Goal: Information Seeking & Learning: Learn about a topic

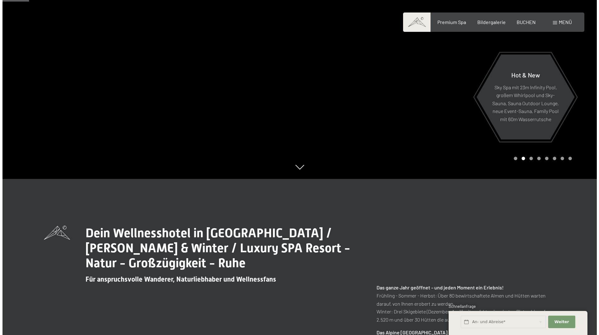
scroll to position [31, 0]
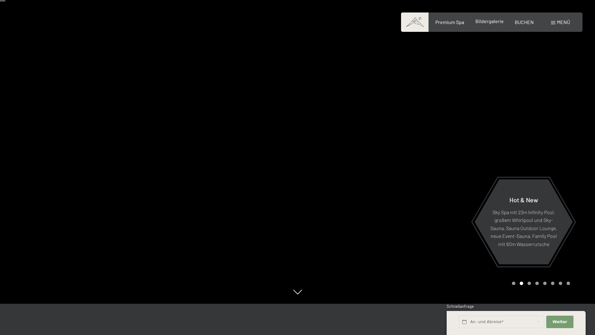
click at [490, 25] on div "Premium Spa Bildergalerie BUCHEN" at bounding box center [478, 22] width 131 height 7
click at [490, 23] on span "Bildergalerie" at bounding box center [489, 21] width 28 height 6
click at [446, 26] on div "Buchen Anfragen Premium Spa Bildergalerie BUCHEN Menü DE IT EN Gutschein Bilder…" at bounding box center [491, 22] width 156 height 7
click at [446, 22] on span "Premium Spa" at bounding box center [449, 21] width 29 height 6
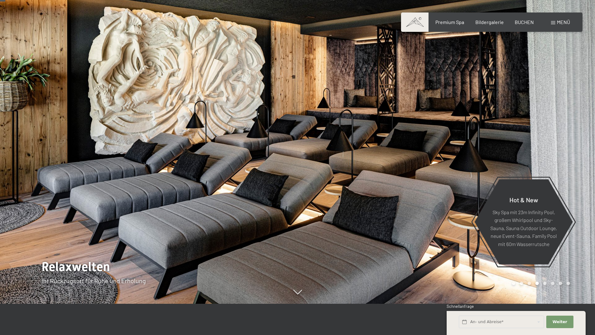
click at [554, 26] on div "Buchen Anfragen Premium Spa Bildergalerie BUCHEN Menü DE IT EN Gutschein Bilder…" at bounding box center [491, 22] width 156 height 7
click at [555, 22] on div "Menü" at bounding box center [560, 22] width 19 height 7
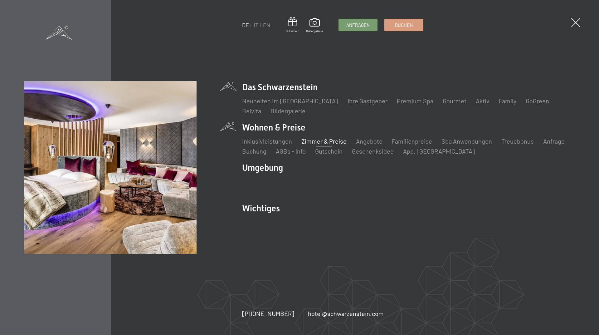
click at [338, 143] on link "Zimmer & Preise" at bounding box center [324, 140] width 45 height 7
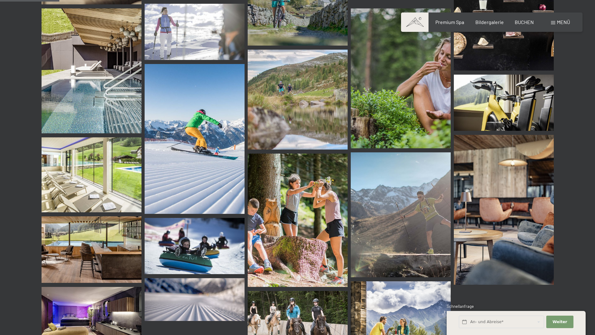
scroll to position [843, 0]
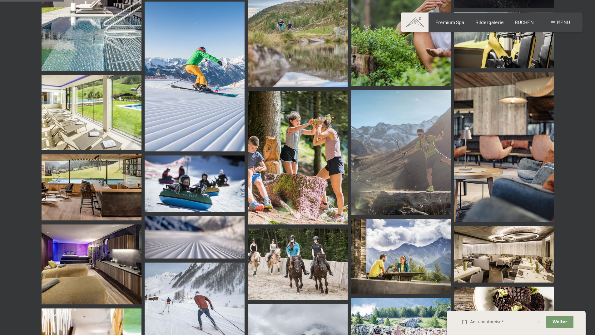
click at [89, 192] on img at bounding box center [92, 187] width 100 height 66
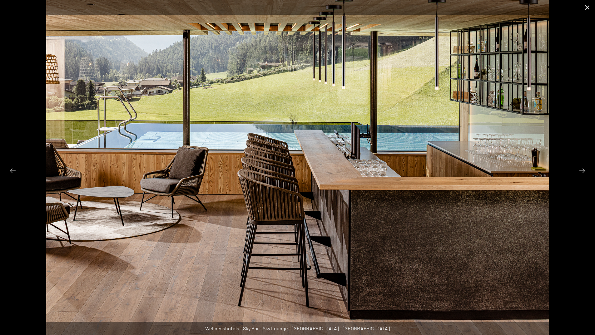
click at [589, 11] on button "Close gallery" at bounding box center [587, 7] width 16 height 15
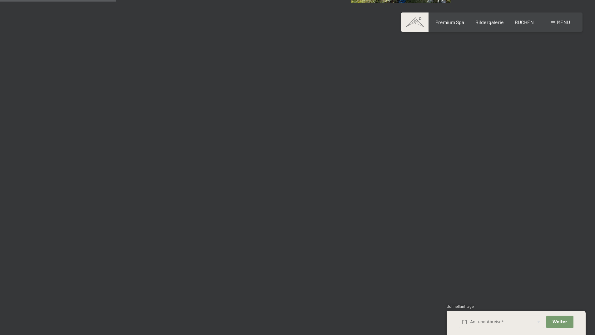
scroll to position [1623, 0]
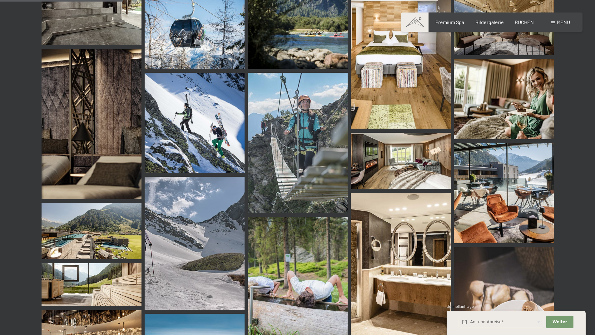
click at [92, 238] on img at bounding box center [92, 231] width 100 height 56
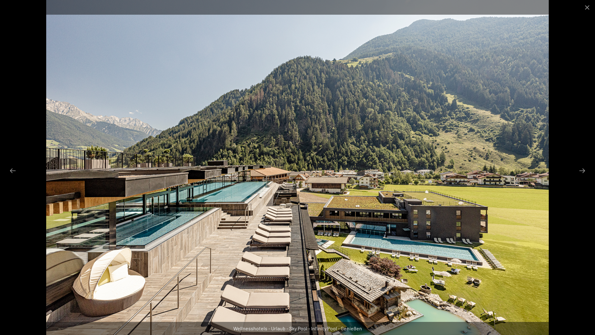
scroll to position [1717, 0]
click at [583, 174] on button "Next slide" at bounding box center [581, 171] width 13 height 12
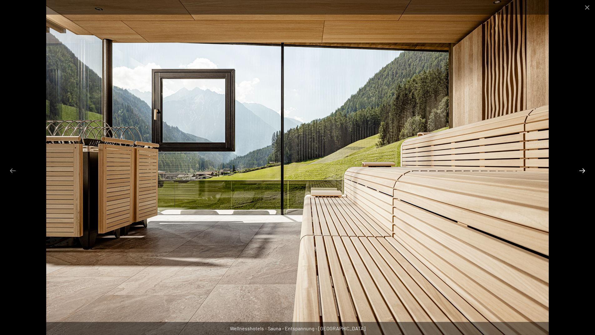
click at [582, 172] on button "Next slide" at bounding box center [581, 171] width 13 height 12
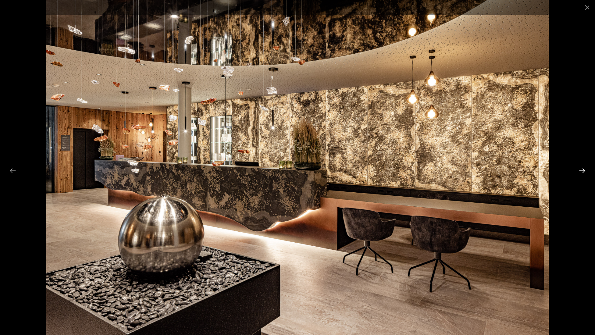
click at [582, 172] on button "Next slide" at bounding box center [581, 171] width 13 height 12
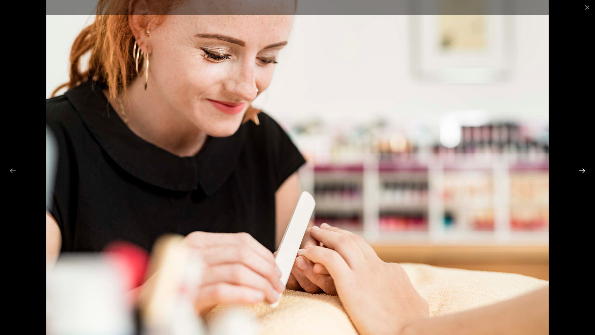
click at [582, 172] on button "Next slide" at bounding box center [581, 171] width 13 height 12
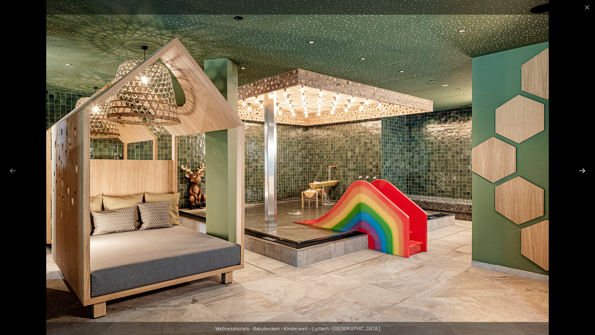
click at [582, 172] on button "Next slide" at bounding box center [581, 171] width 13 height 12
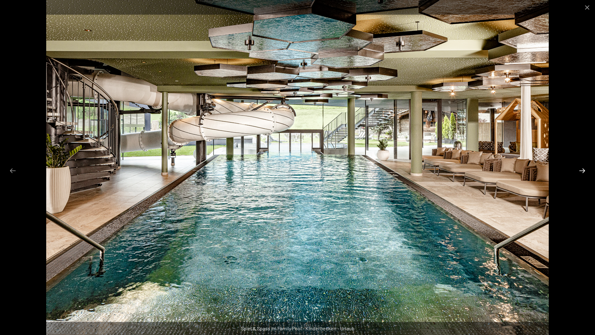
click at [582, 172] on button "Next slide" at bounding box center [581, 171] width 13 height 12
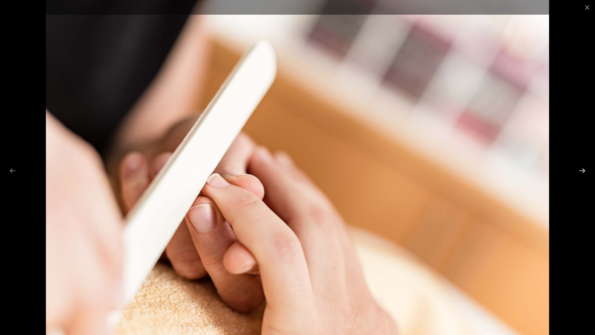
click at [582, 172] on button "Next slide" at bounding box center [581, 171] width 13 height 12
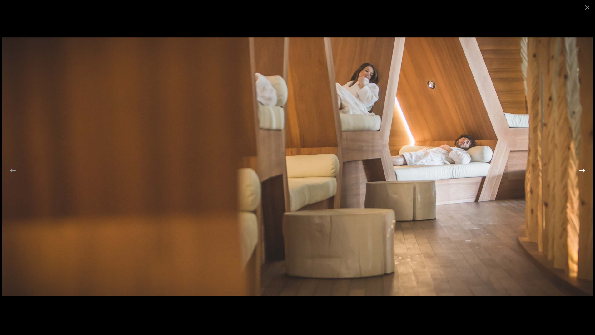
click at [582, 172] on button "Next slide" at bounding box center [581, 171] width 13 height 12
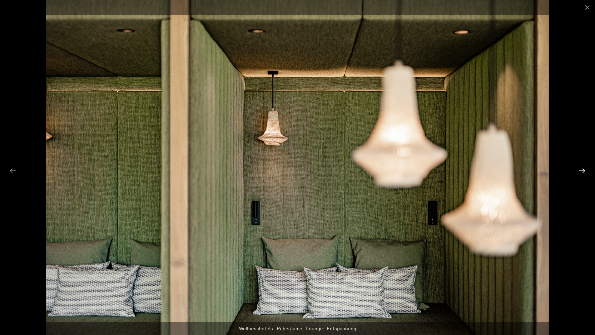
click at [582, 172] on button "Next slide" at bounding box center [581, 171] width 13 height 12
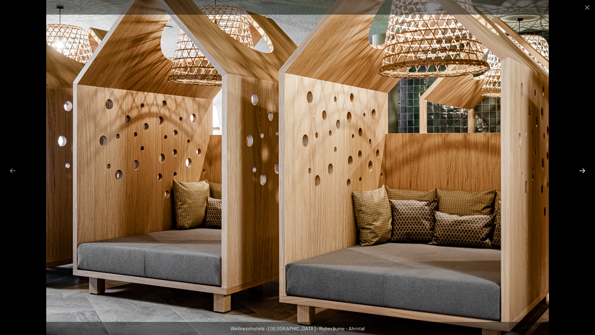
click at [582, 172] on button "Next slide" at bounding box center [581, 171] width 13 height 12
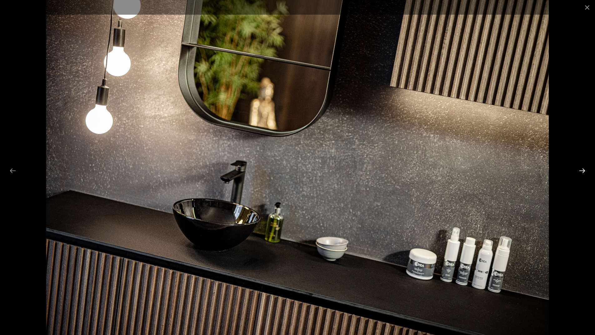
click at [582, 172] on button "Next slide" at bounding box center [581, 171] width 13 height 12
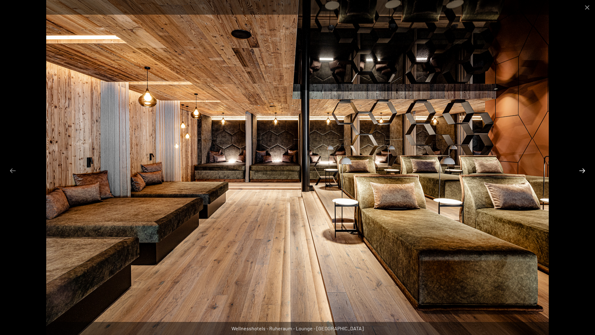
click at [582, 172] on button "Next slide" at bounding box center [581, 171] width 13 height 12
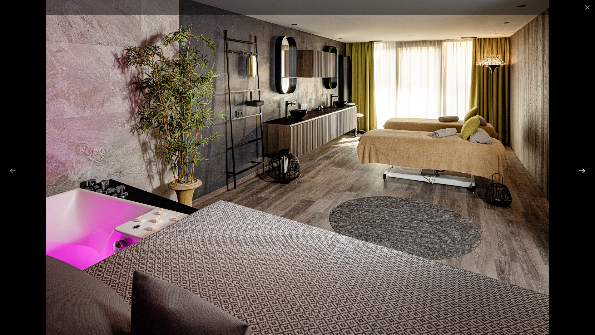
click at [582, 172] on button "Next slide" at bounding box center [581, 171] width 13 height 12
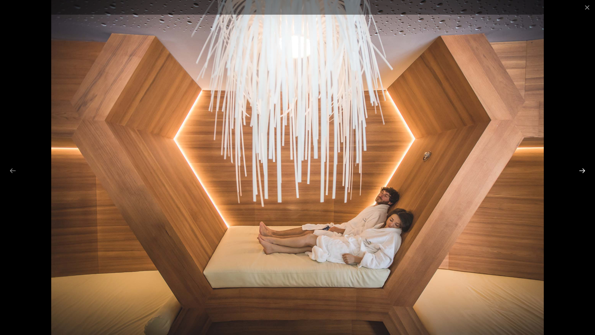
click at [582, 172] on button "Next slide" at bounding box center [581, 171] width 13 height 12
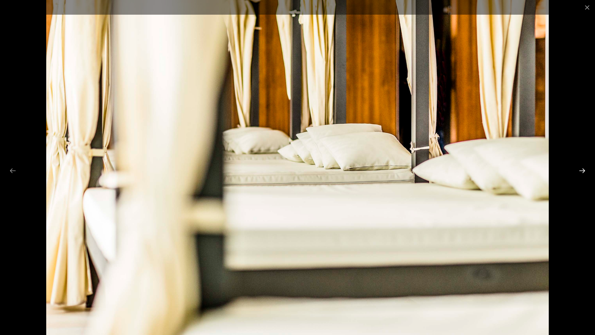
click at [582, 172] on button "Next slide" at bounding box center [581, 171] width 13 height 12
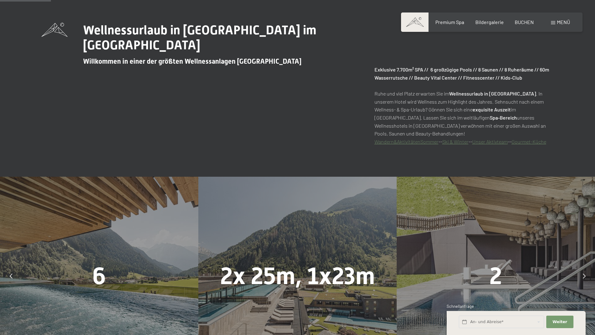
scroll to position [437, 0]
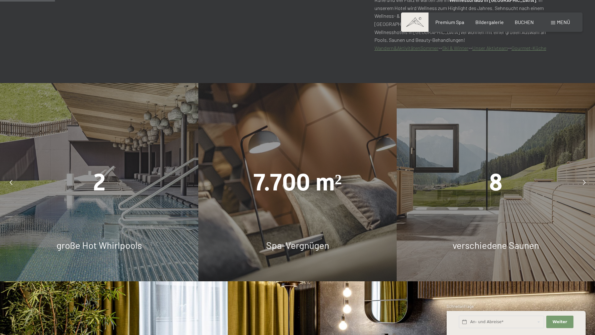
click at [12, 185] on div at bounding box center [11, 183] width 16 height 16
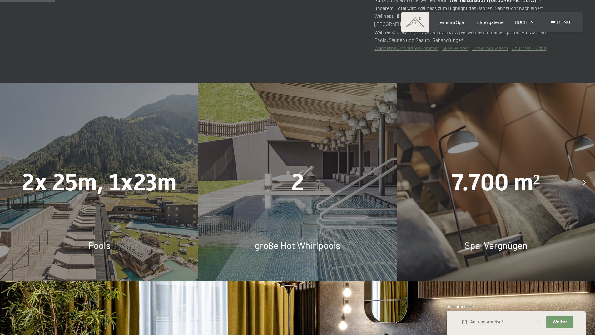
click at [12, 185] on div at bounding box center [11, 183] width 16 height 16
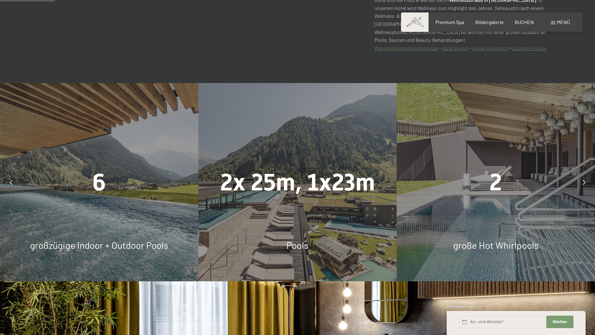
click at [110, 217] on div "6 großzügige Indoor + Outdoor Pools" at bounding box center [99, 182] width 198 height 198
click at [110, 218] on div "6 großzügige Indoor + Outdoor Pools" at bounding box center [99, 182] width 198 height 198
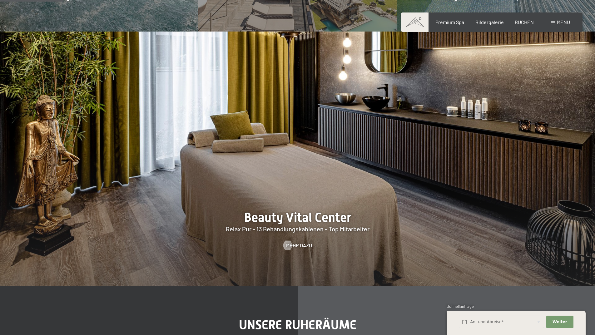
scroll to position [499, 0]
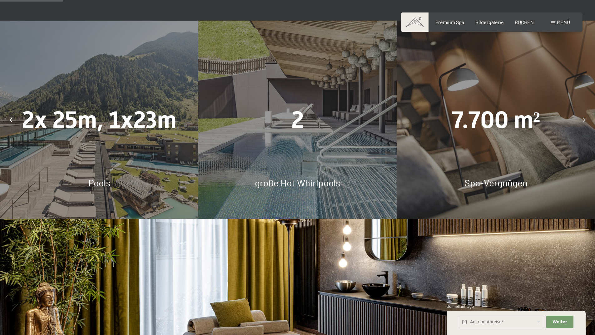
click at [584, 123] on div at bounding box center [584, 120] width 16 height 16
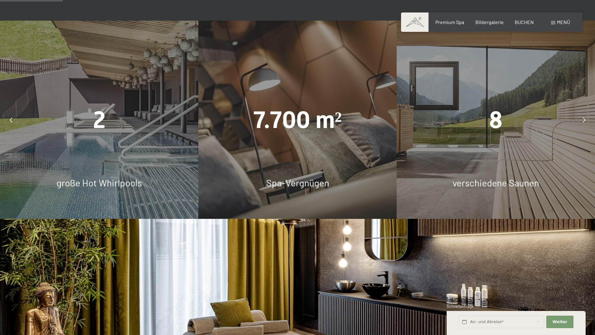
click at [584, 123] on div at bounding box center [584, 120] width 16 height 16
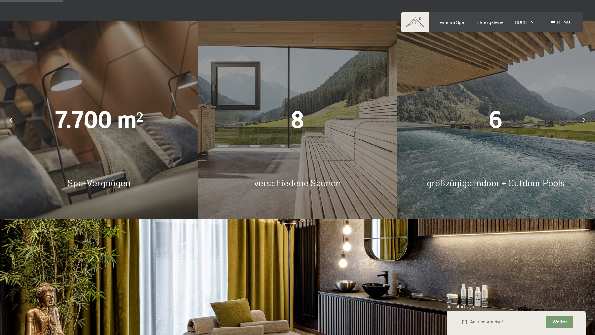
click at [584, 123] on div at bounding box center [584, 120] width 16 height 16
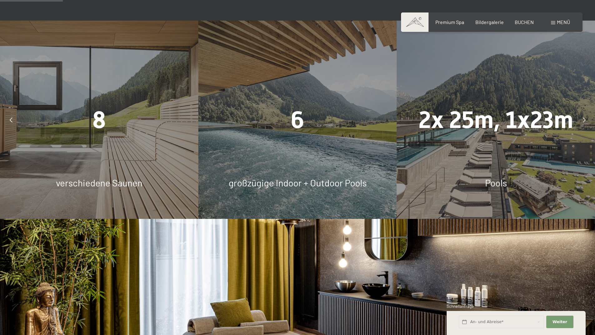
click at [584, 123] on div at bounding box center [584, 120] width 16 height 16
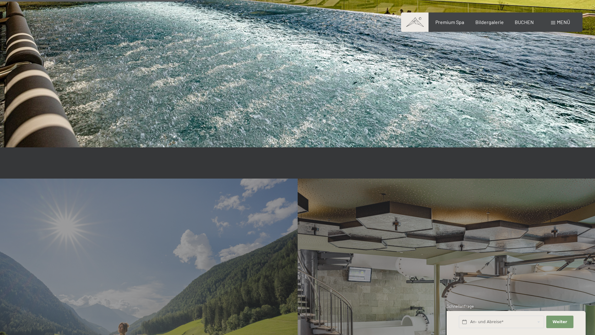
scroll to position [1592, 0]
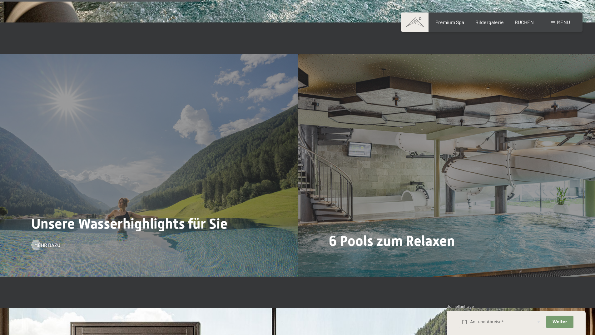
click at [144, 239] on div "Unsere Wasserhighlights für Sie Mehr dazu" at bounding box center [149, 165] width 298 height 223
click at [47, 245] on span "Mehr dazu" at bounding box center [54, 245] width 26 height 7
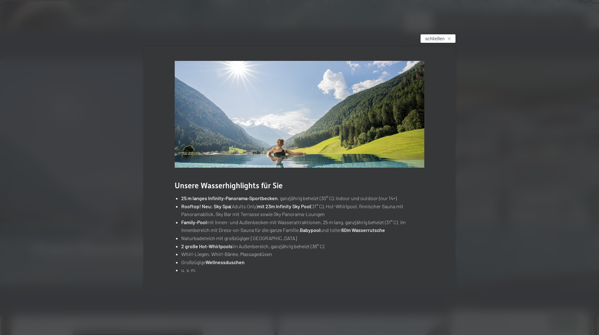
click at [440, 39] on span "schließen" at bounding box center [435, 38] width 19 height 7
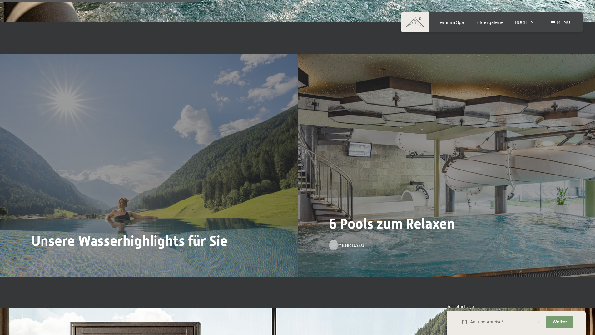
click at [342, 245] on span "Mehr dazu" at bounding box center [351, 245] width 26 height 7
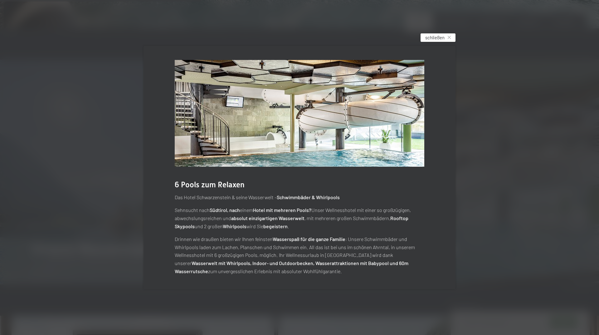
click at [439, 37] on span "schließen" at bounding box center [435, 37] width 19 height 7
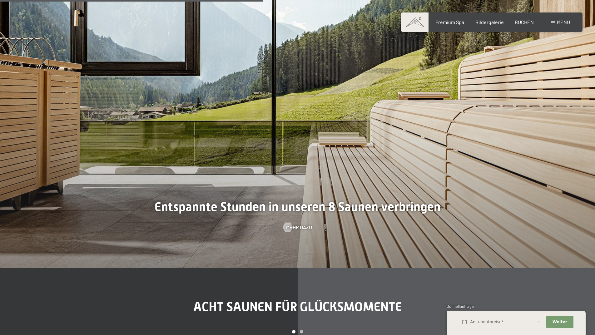
scroll to position [2092, 0]
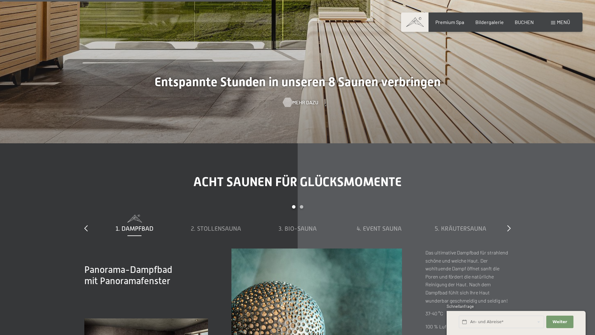
click at [301, 100] on span "Mehr dazu" at bounding box center [305, 102] width 26 height 7
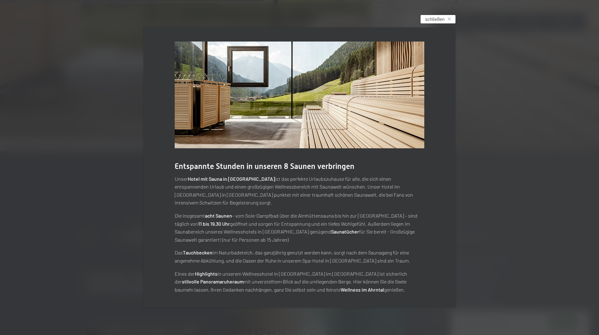
click at [434, 22] on span "schließen" at bounding box center [435, 19] width 19 height 7
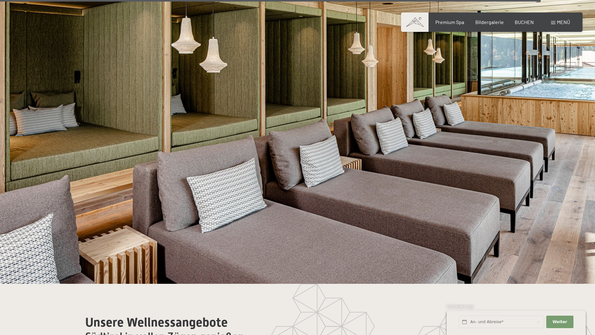
scroll to position [3570, 0]
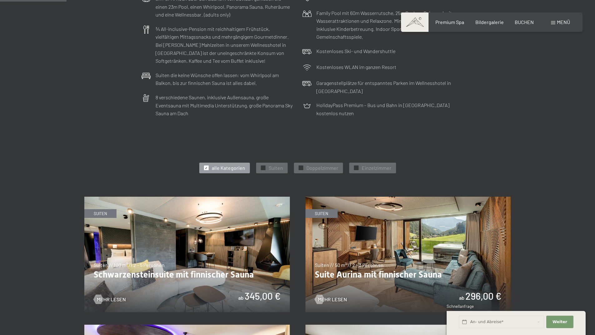
scroll to position [250, 0]
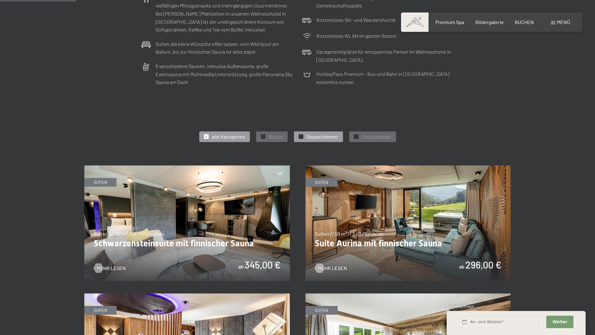
click at [307, 136] on span "Doppelzimmer" at bounding box center [322, 136] width 32 height 7
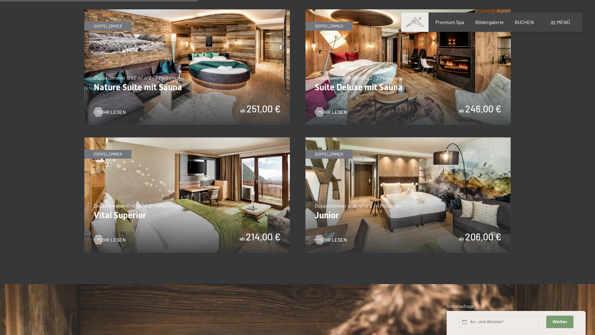
scroll to position [437, 0]
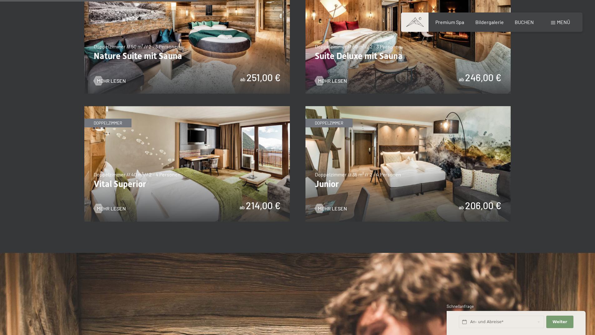
click at [136, 180] on img at bounding box center [186, 164] width 205 height 116
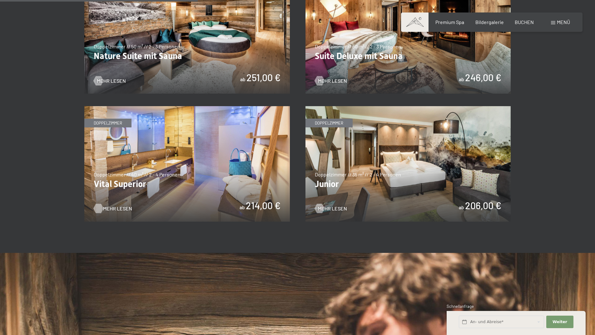
click at [121, 208] on span "Mehr Lesen" at bounding box center [117, 208] width 29 height 7
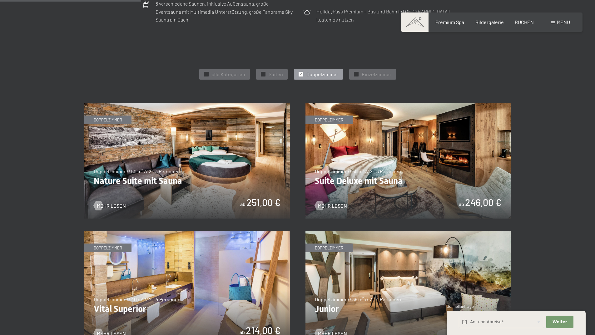
scroll to position [250, 0]
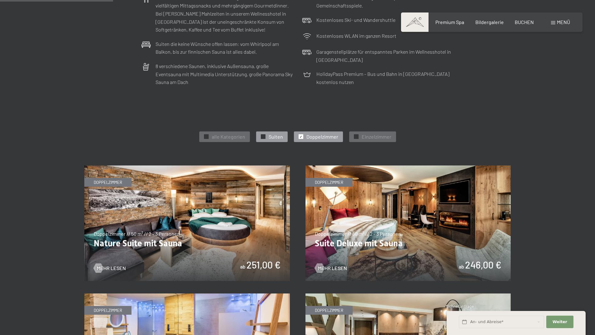
click at [274, 140] on span "Suiten" at bounding box center [275, 136] width 14 height 7
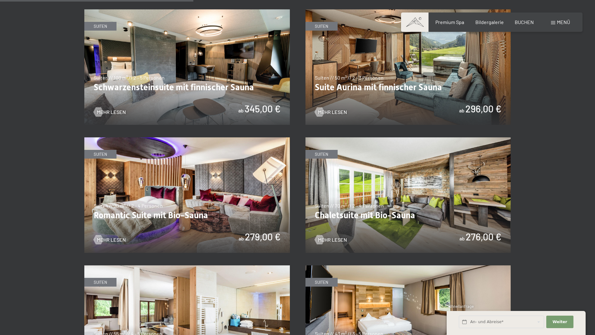
scroll to position [531, 0]
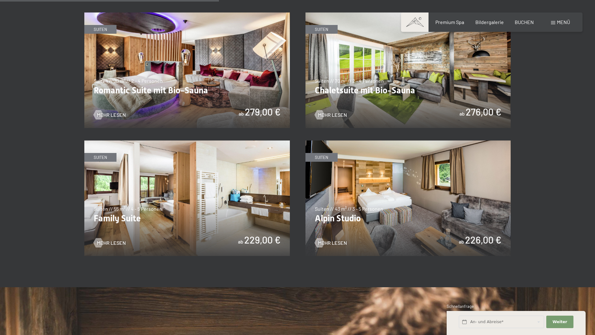
click at [365, 234] on img at bounding box center [407, 198] width 205 height 116
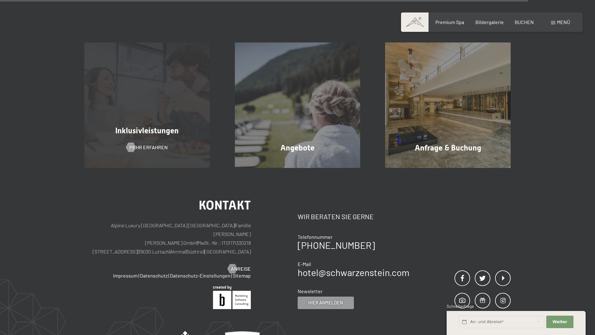
scroll to position [749, 0]
